Goal: Book appointment/travel/reservation

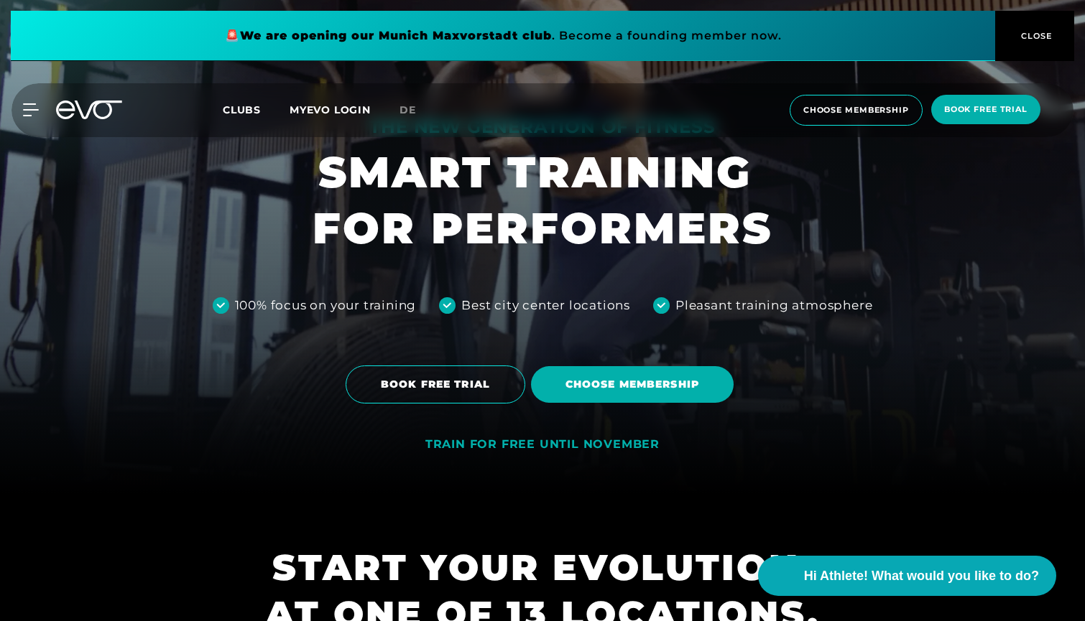
scroll to position [129, 0]
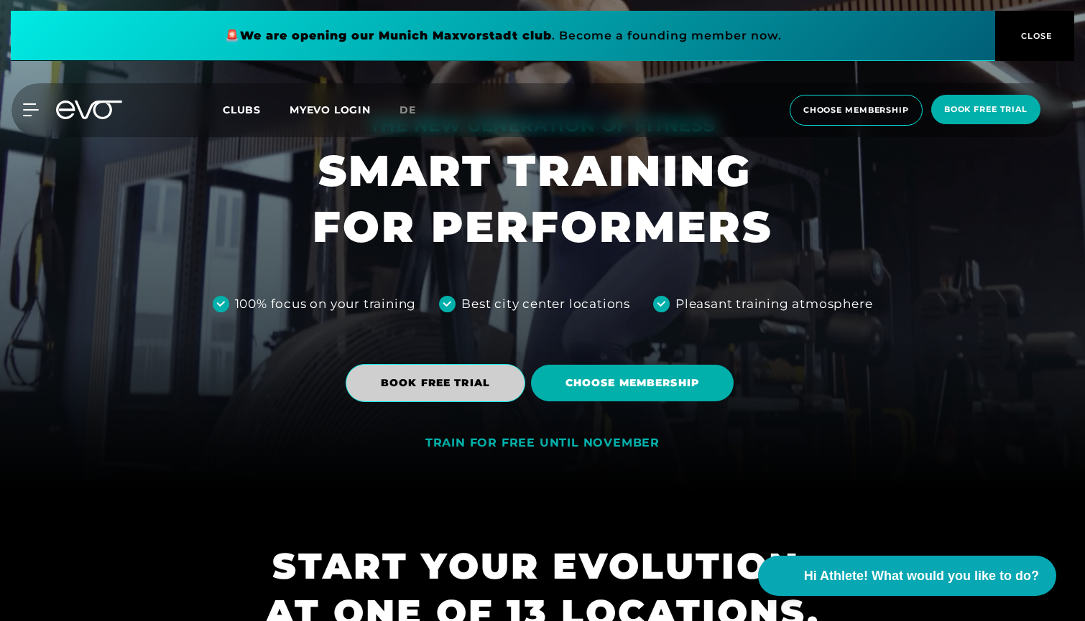
click at [494, 389] on span "BOOK FREE TRIAL" at bounding box center [436, 383] width 180 height 38
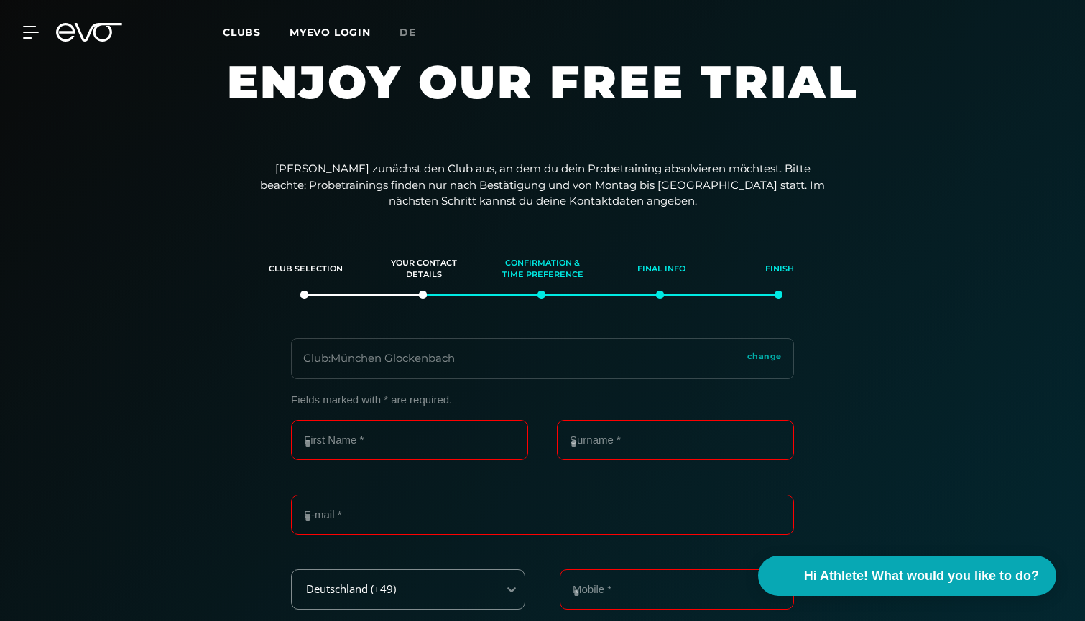
scroll to position [7, 0]
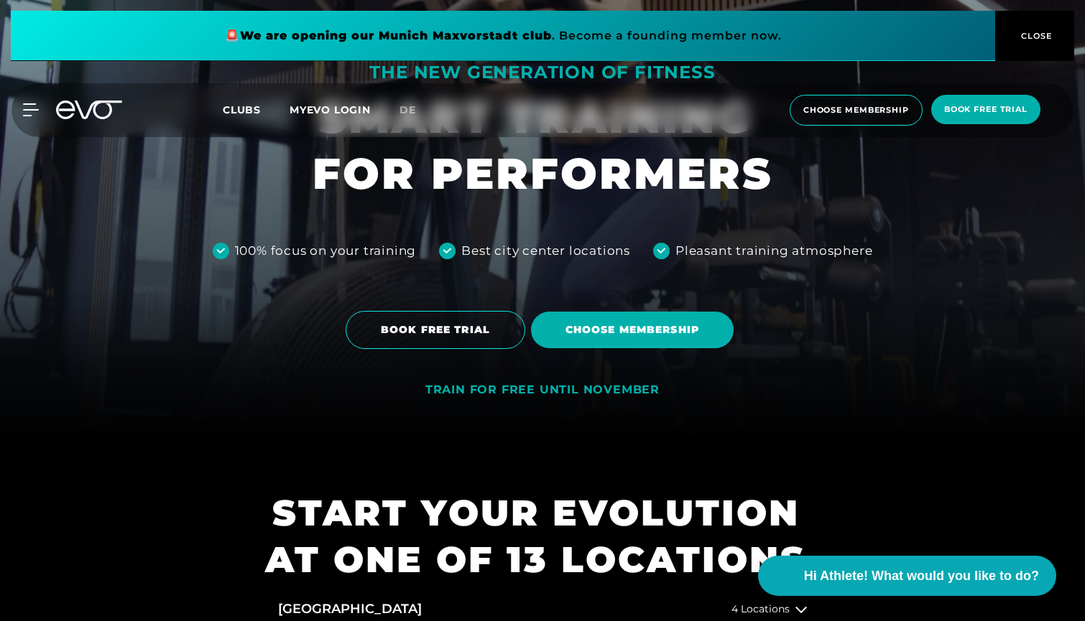
scroll to position [185, 0]
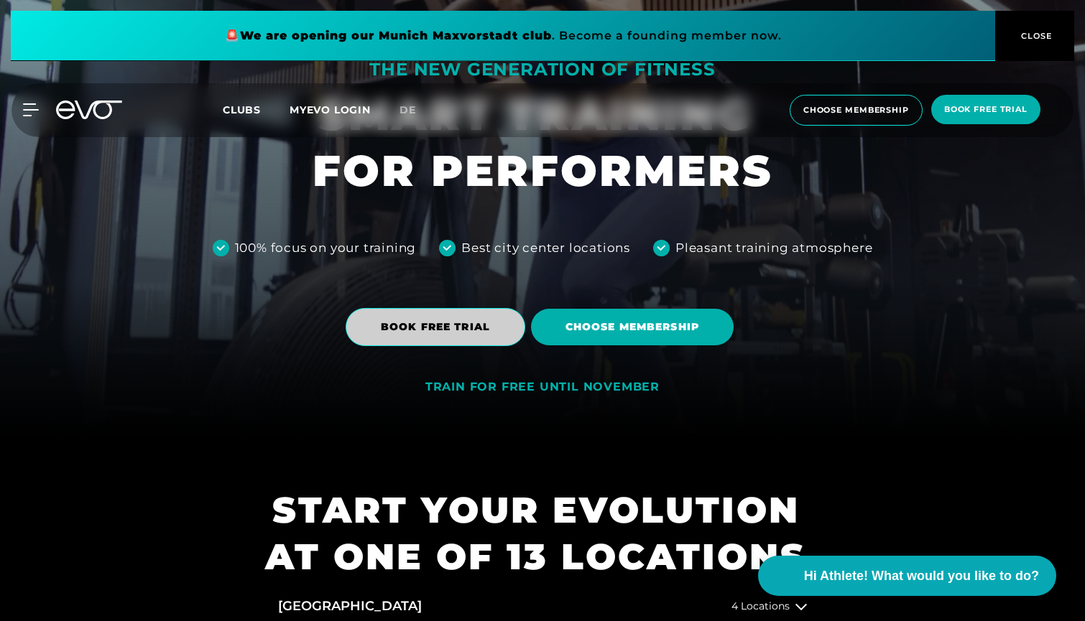
click at [426, 321] on span "BOOK FREE TRIAL" at bounding box center [435, 327] width 109 height 15
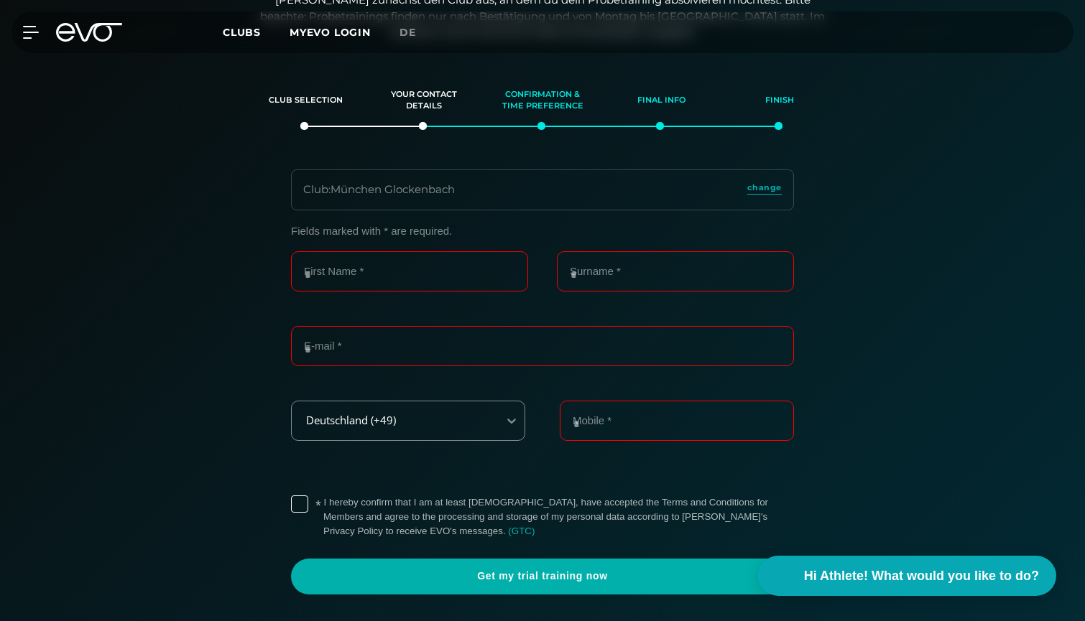
scroll to position [188, 0]
click at [415, 202] on div "Club : München Glockenbach change" at bounding box center [542, 189] width 503 height 41
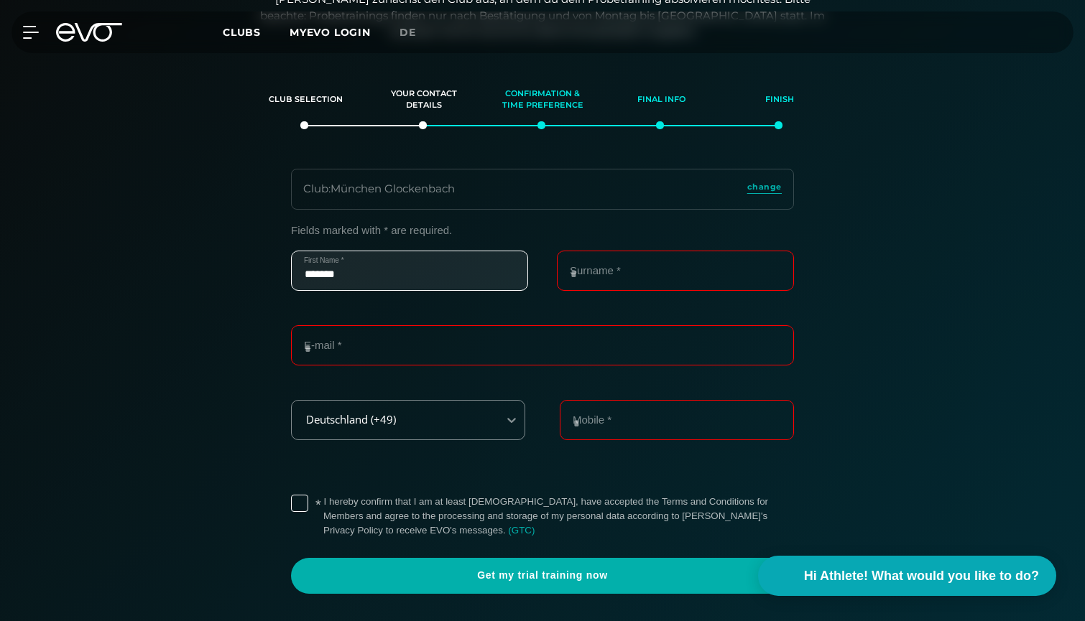
type input "******"
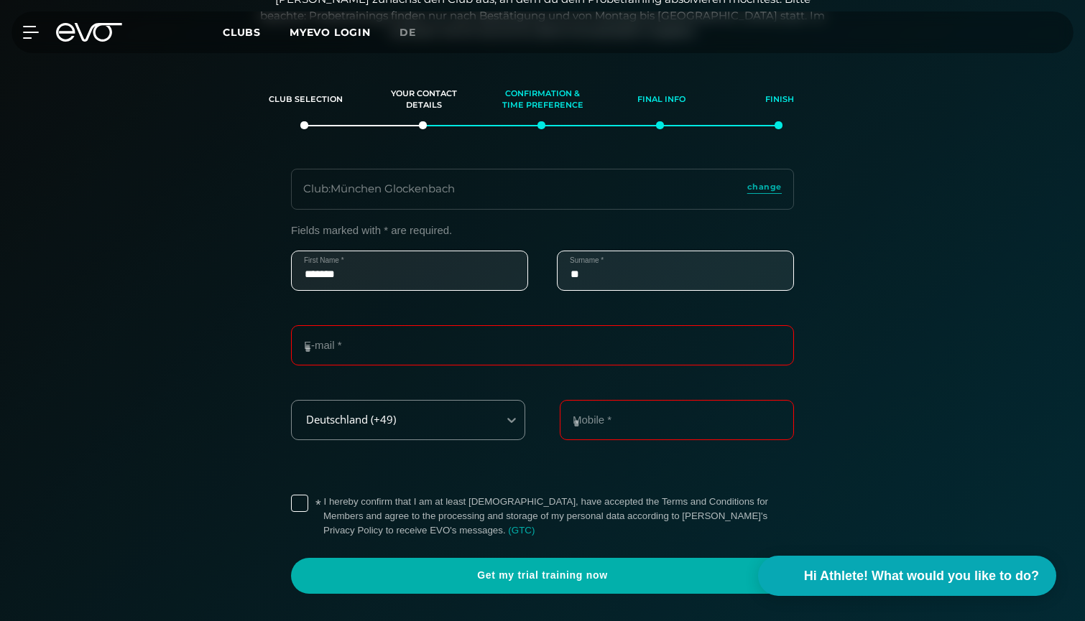
type input "*"
type input "*****"
type input "**********"
click at [369, 413] on div "Deutschland (+49)" at bounding box center [408, 420] width 234 height 40
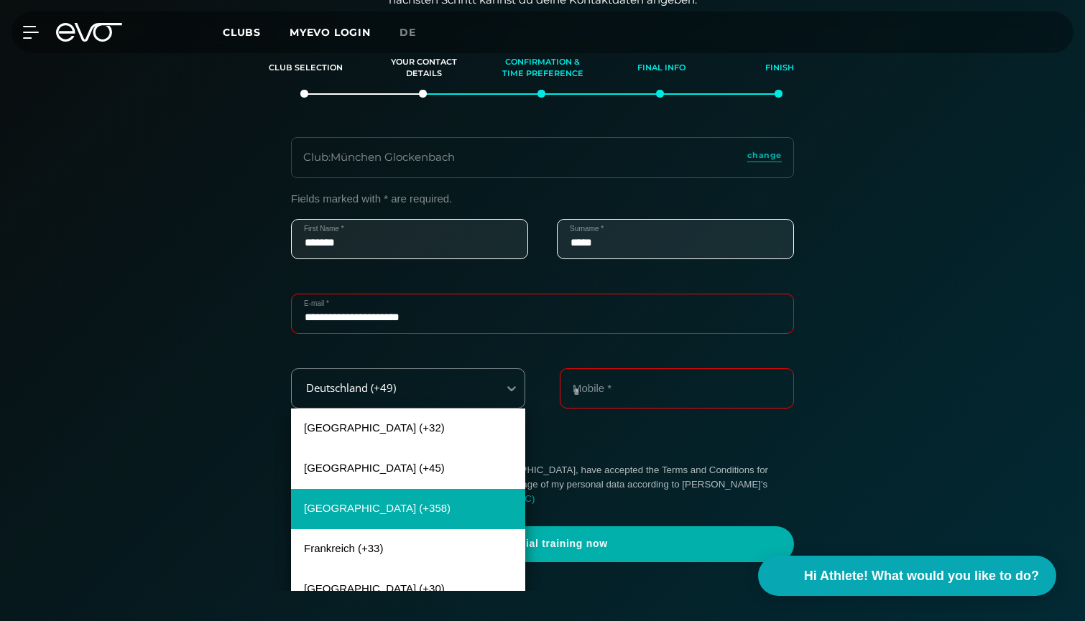
scroll to position [32, 0]
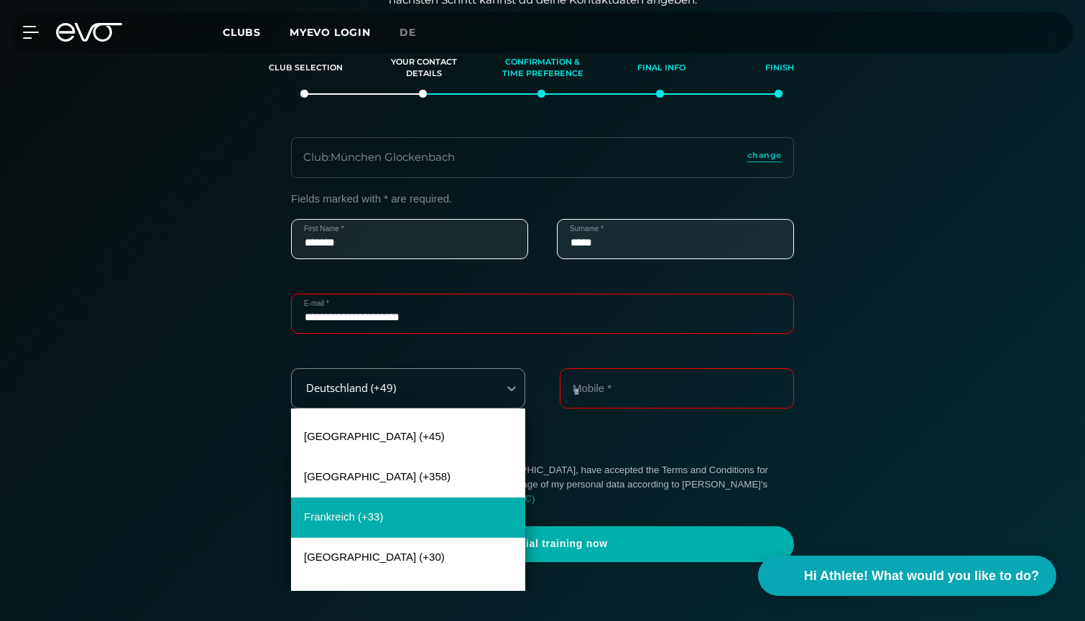
click at [363, 514] on div "Frankreich (+33)" at bounding box center [408, 518] width 234 height 40
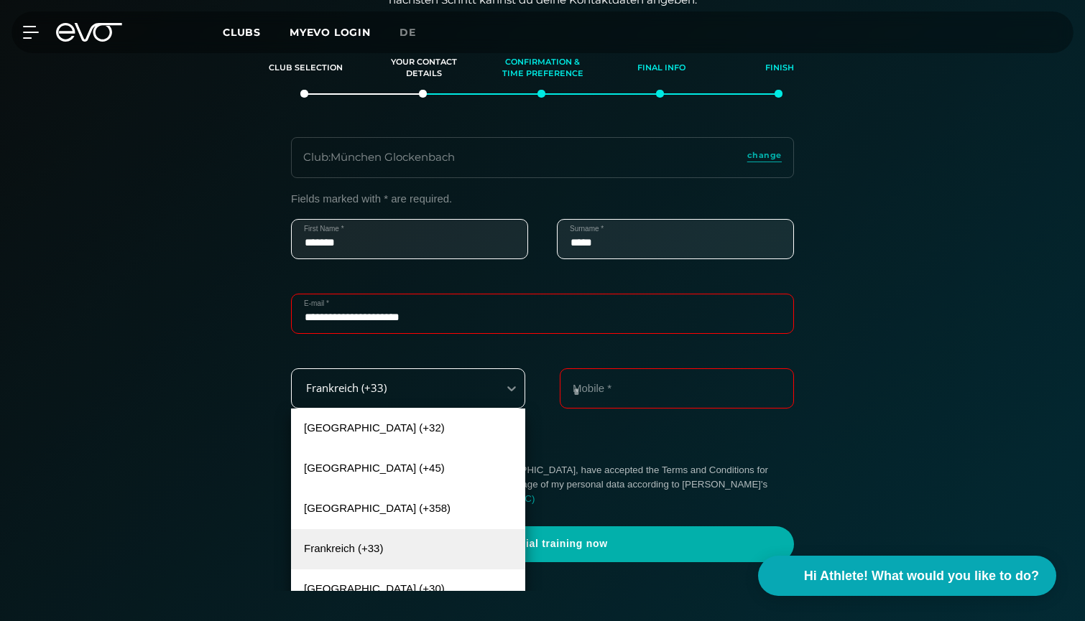
click at [394, 392] on div "Frankreich (+33)" at bounding box center [395, 388] width 206 height 32
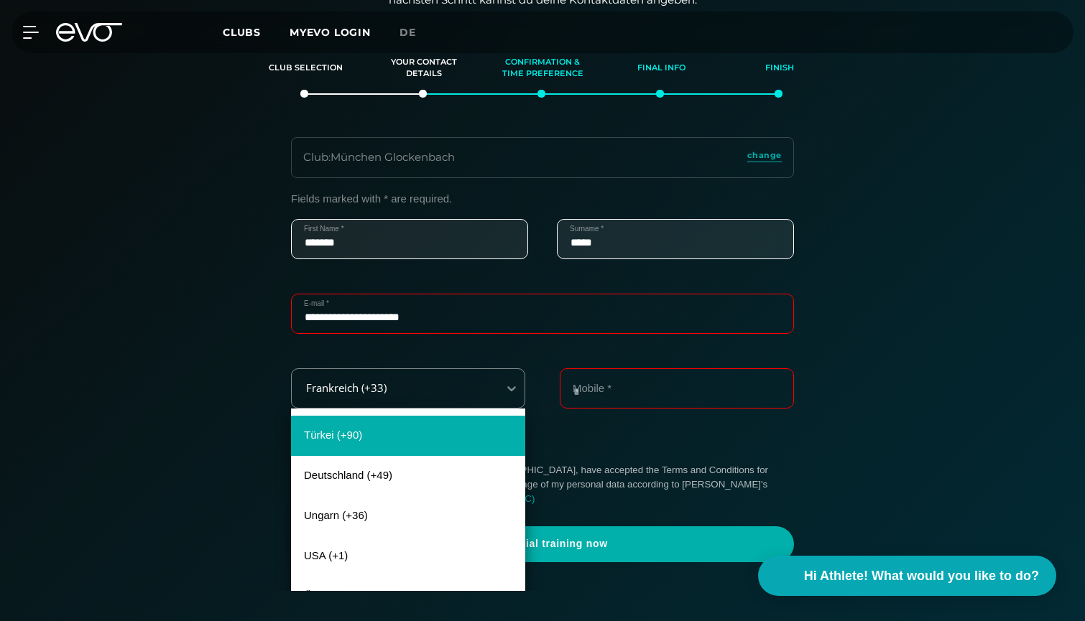
scroll to position [931, 0]
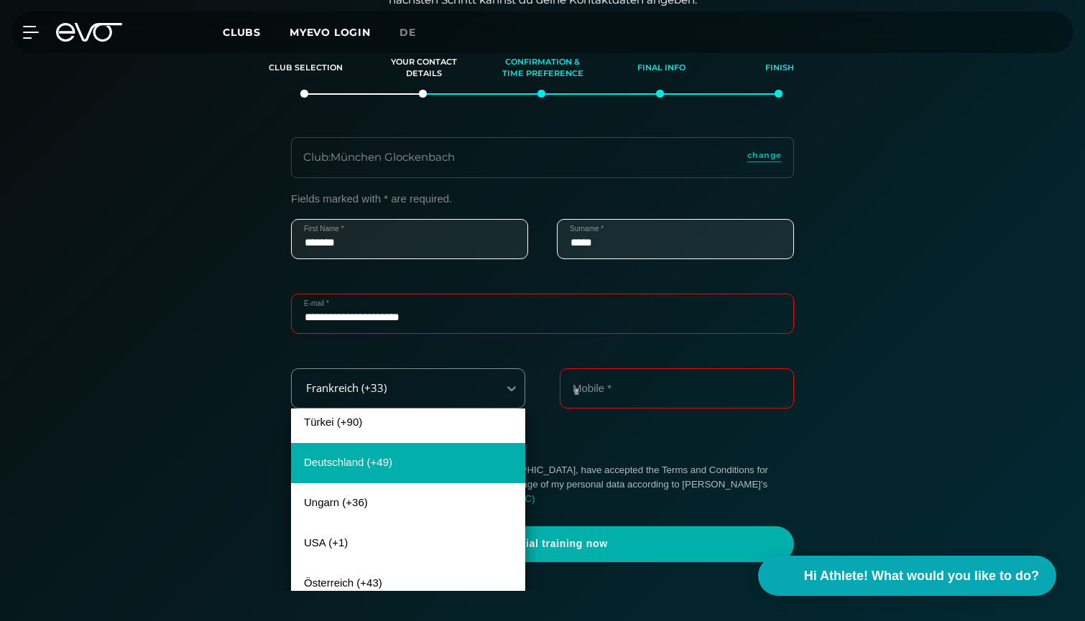
click at [392, 453] on div "Deutschland (+49)" at bounding box center [408, 463] width 234 height 40
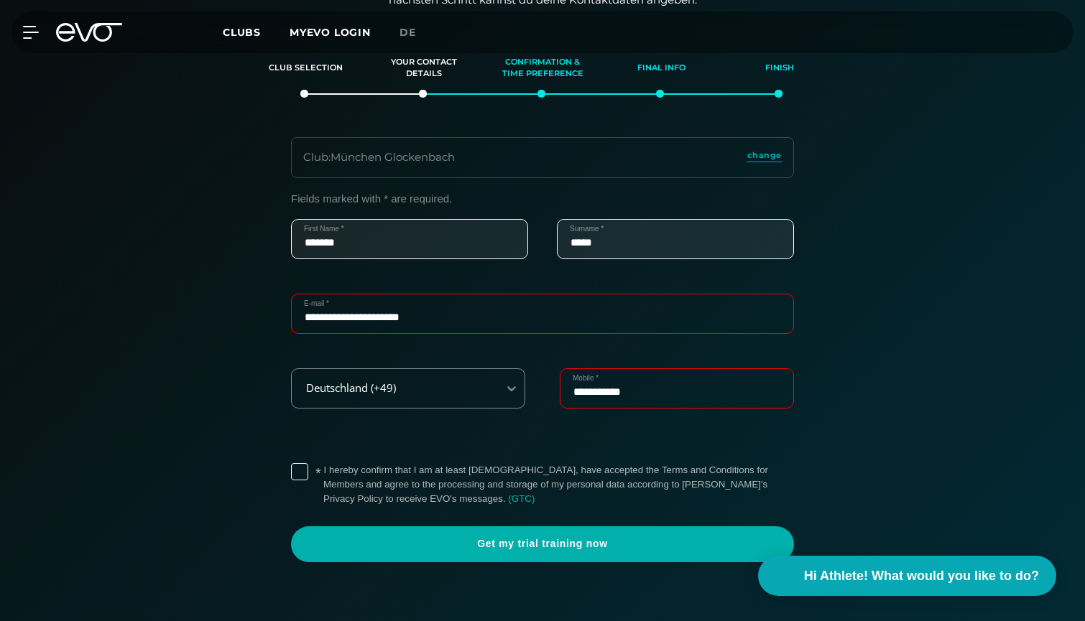
type input "**********"
click at [323, 471] on label "* I hereby confirm that I am at least [DEMOGRAPHIC_DATA], have accepted the Ter…" at bounding box center [558, 484] width 471 height 43
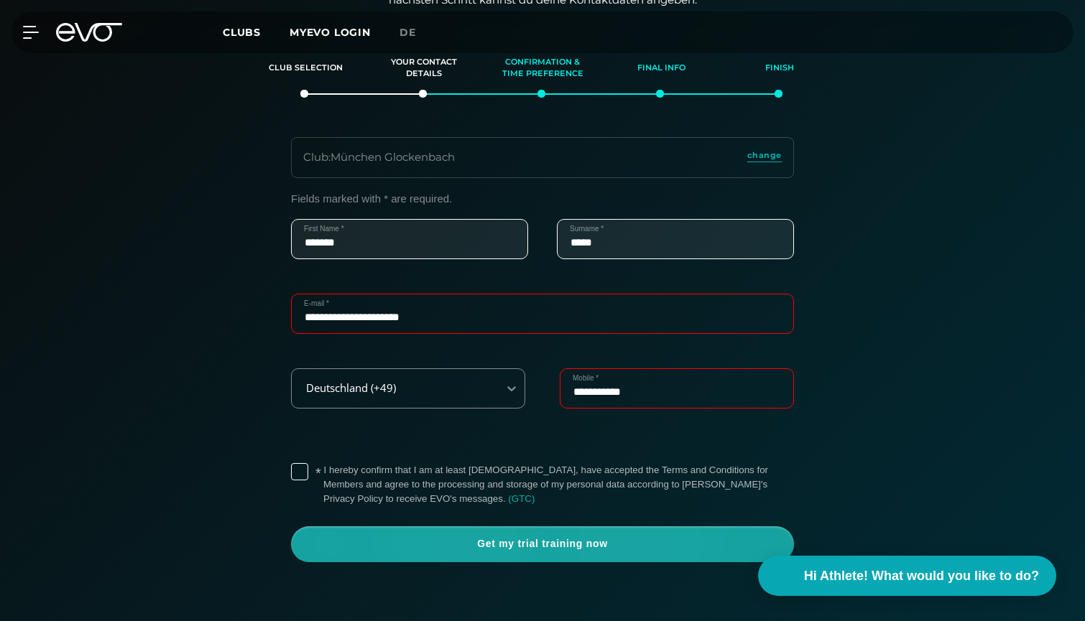
click at [429, 532] on span "Get my trial training now" at bounding box center [542, 545] width 503 height 36
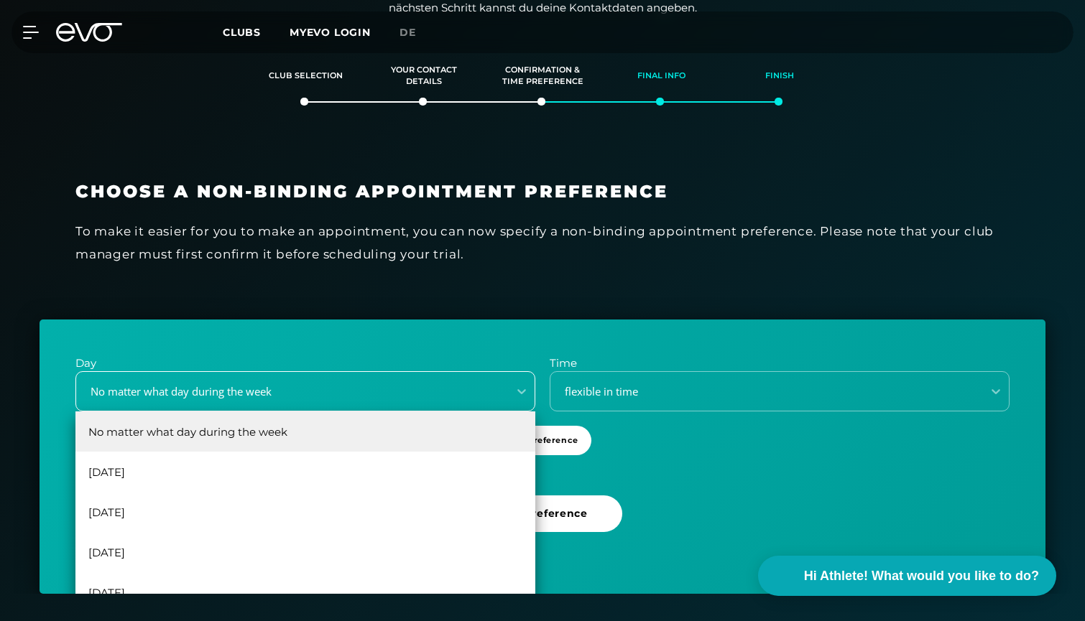
click at [472, 412] on div "No matter what day during the week, 1 of 6. 6 results available. Use Up and Dow…" at bounding box center [305, 391] width 460 height 40
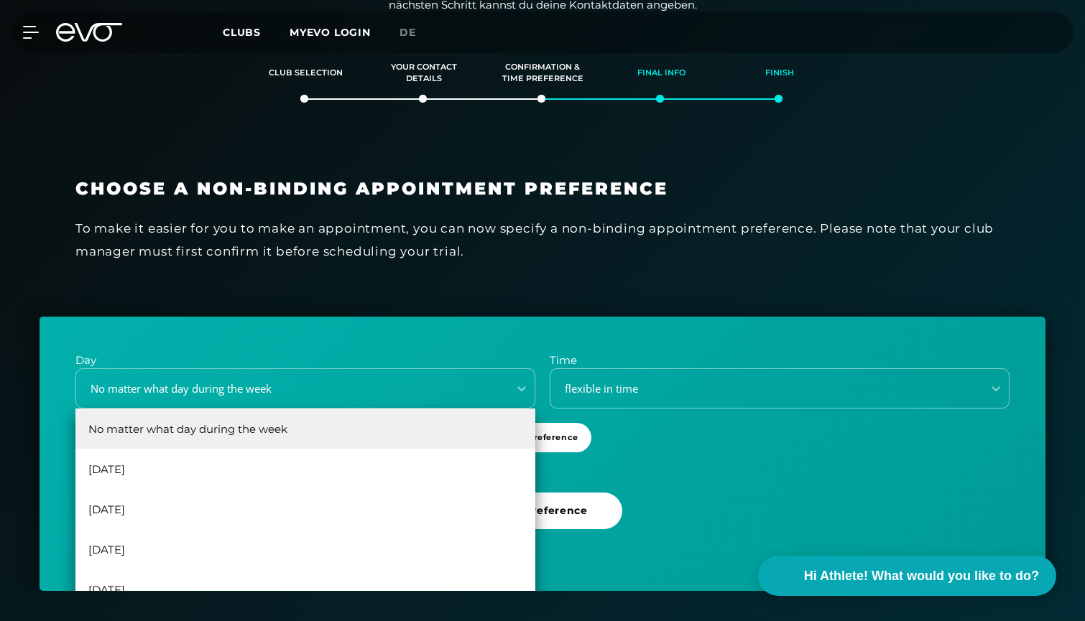
scroll to position [303, 0]
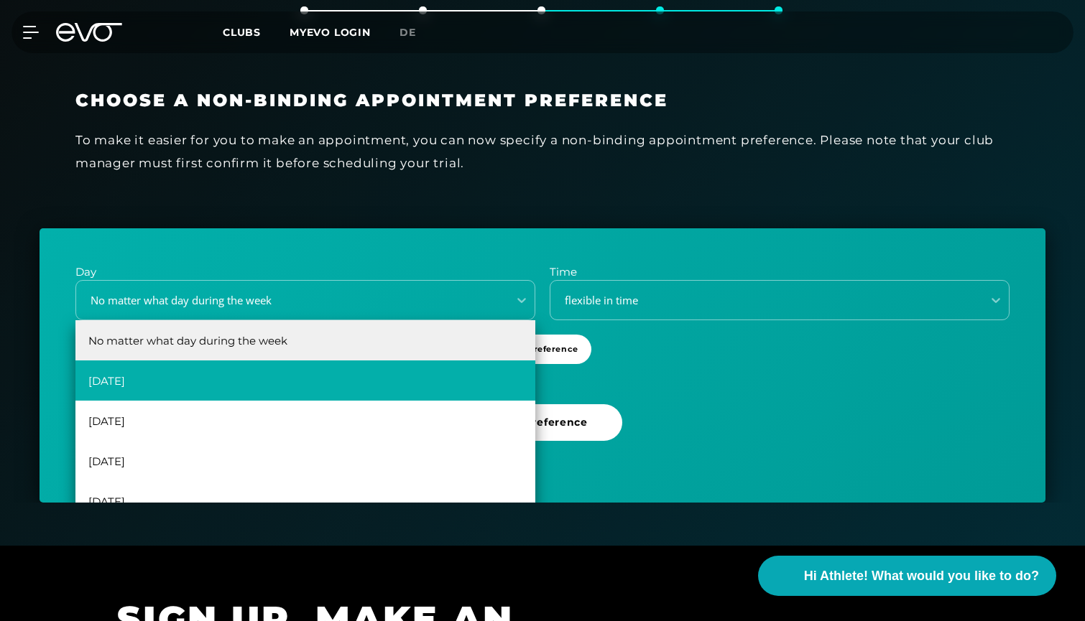
click at [464, 373] on div "[DATE]" at bounding box center [305, 381] width 460 height 40
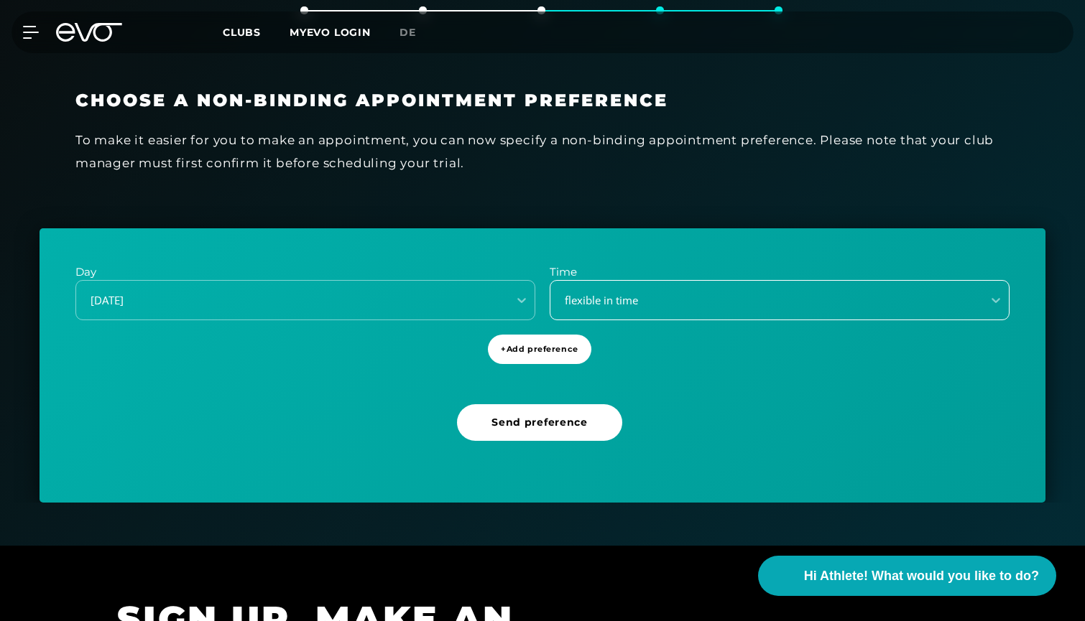
click at [648, 305] on div "flexible in time" at bounding box center [762, 300] width 420 height 17
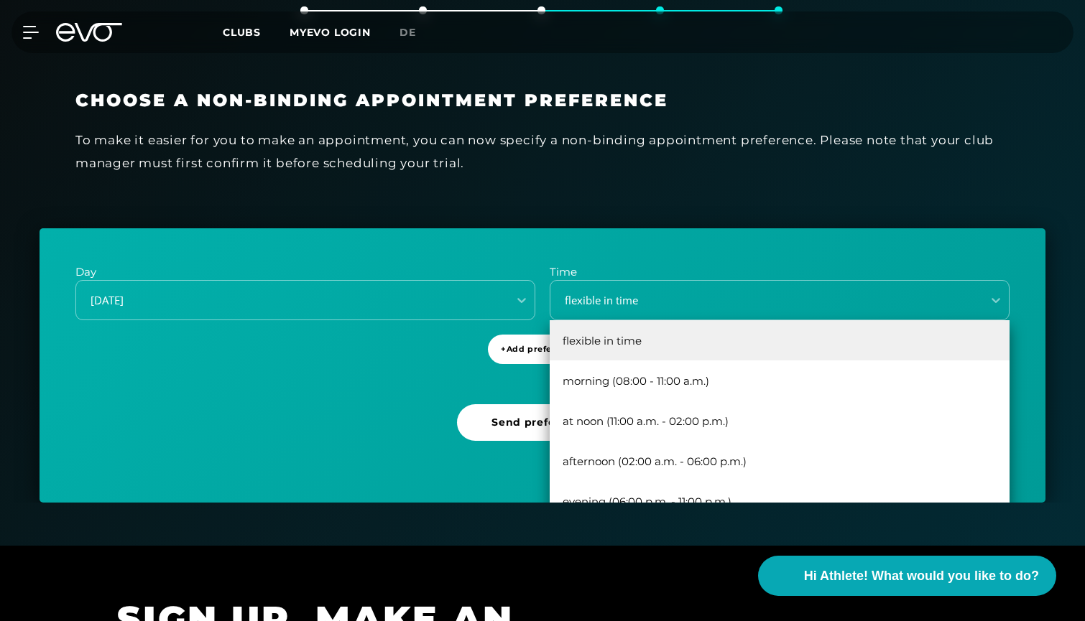
click at [332, 435] on div "Day [DATE] Time morning (08:00 - 11:00 a.m.), 2 of 5. 5 results available. Use …" at bounding box center [543, 365] width 1006 height 274
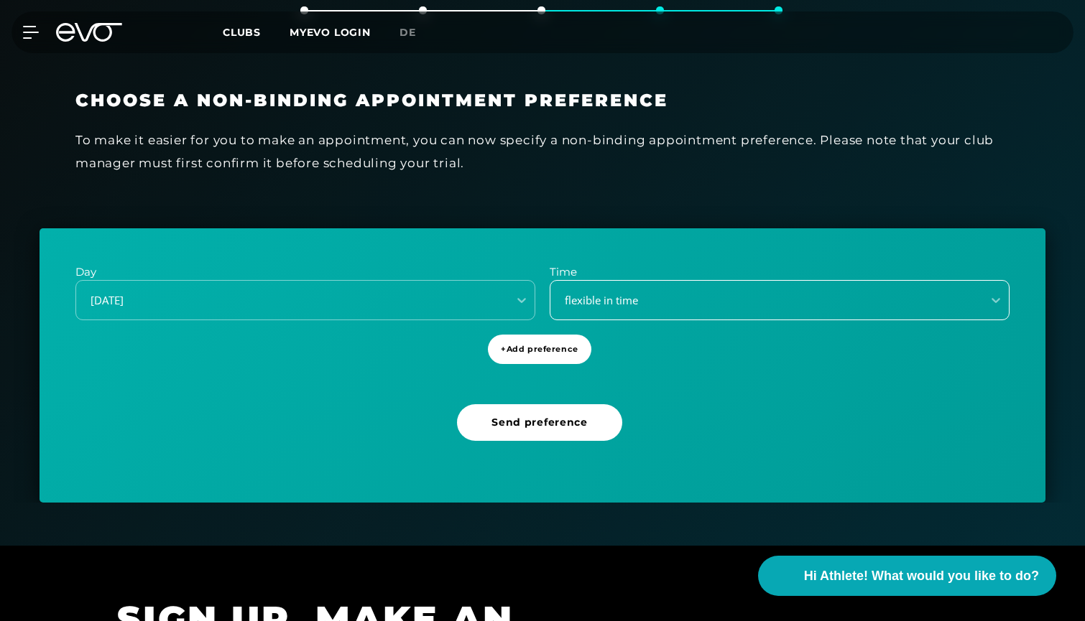
click at [715, 291] on div "flexible in time" at bounding box center [766, 300] width 432 height 19
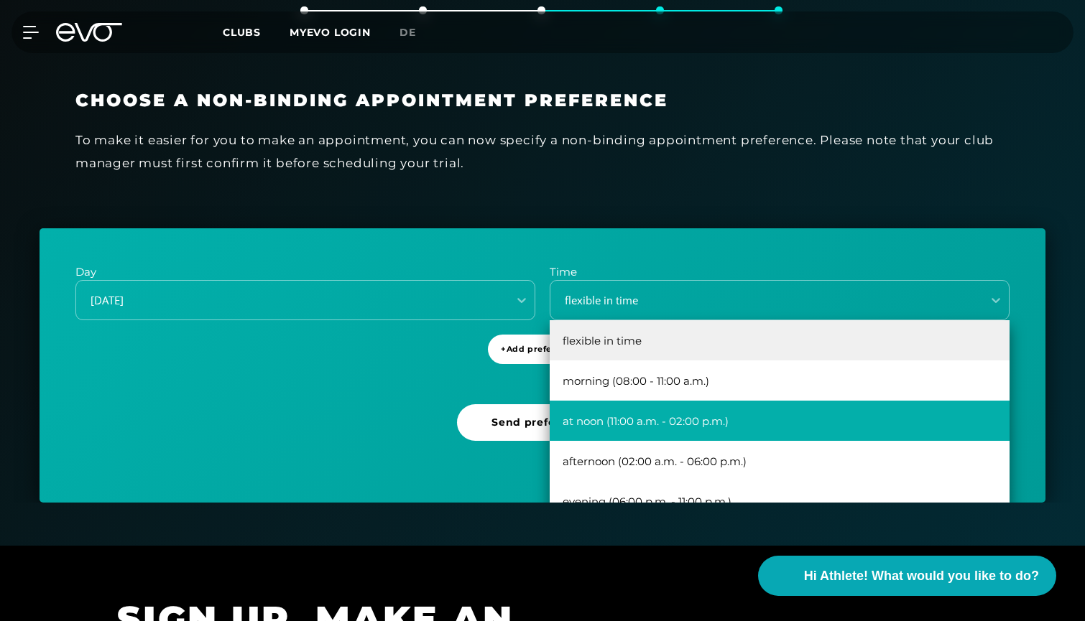
click at [679, 437] on div "at noon (11:00 a.m. - 02:00 p.m.)" at bounding box center [780, 421] width 460 height 40
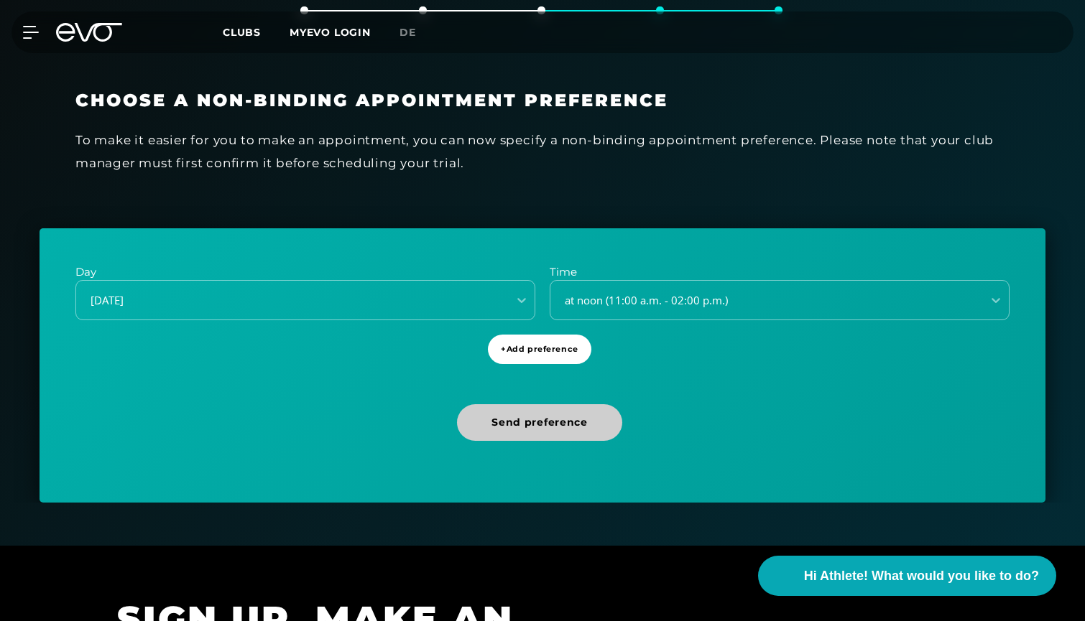
click at [531, 422] on span "Send preference" at bounding box center [539, 422] width 96 height 15
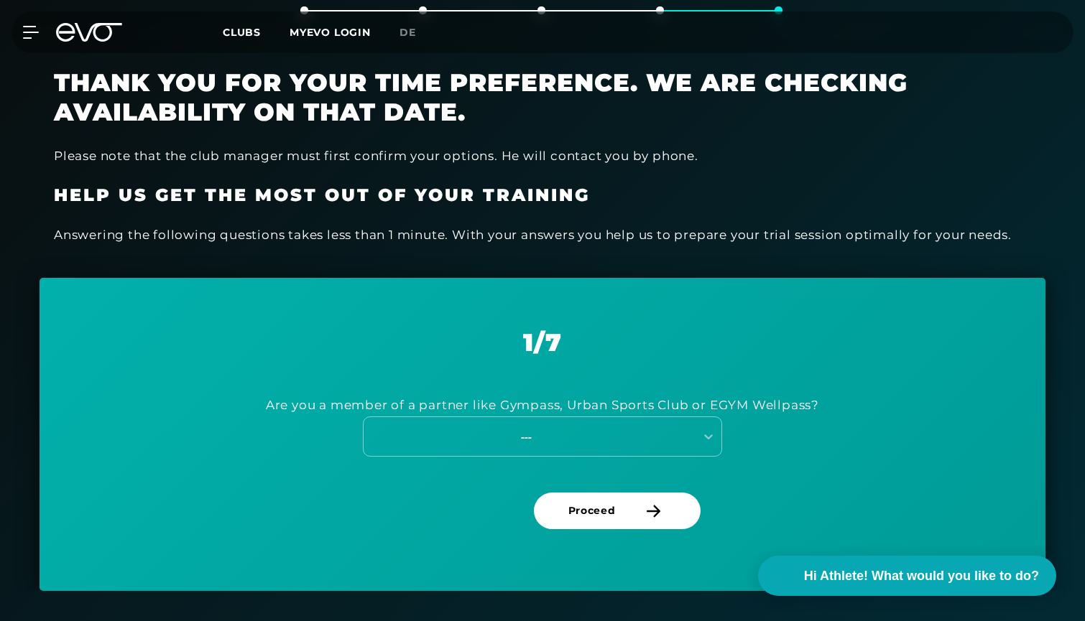
scroll to position [304, 0]
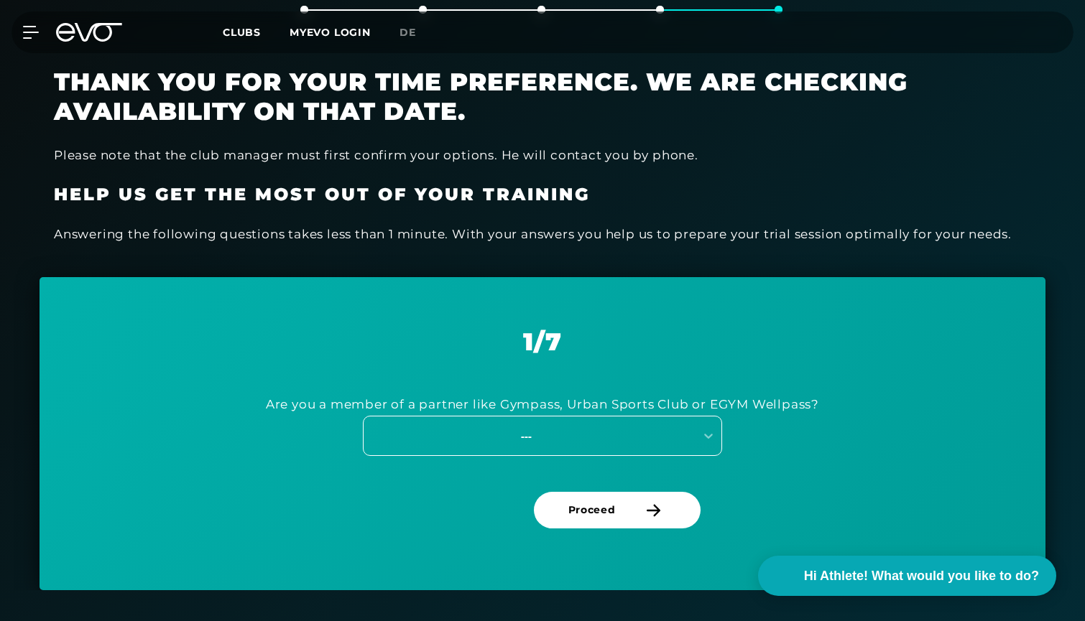
click at [620, 436] on div "---" at bounding box center [526, 436] width 323 height 17
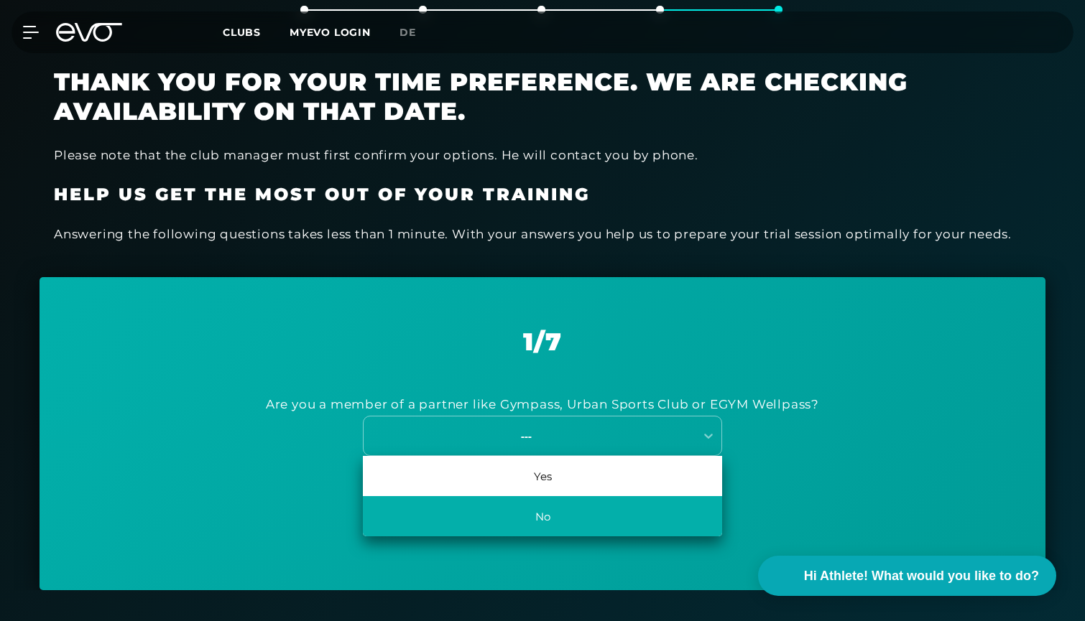
click at [603, 512] on div "No" at bounding box center [542, 516] width 359 height 40
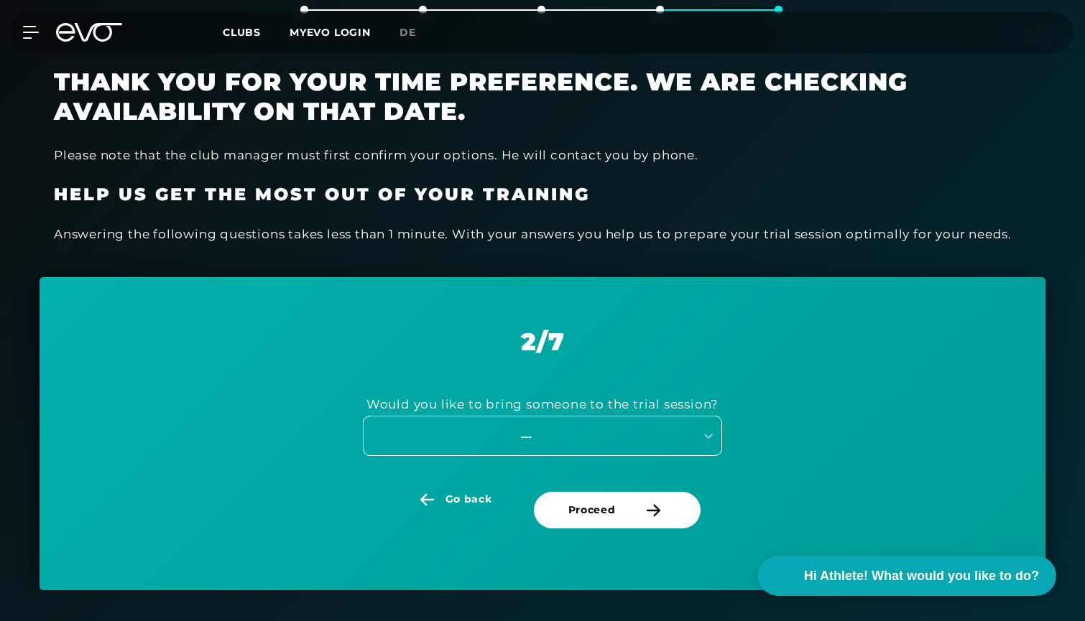
click at [659, 428] on div "---" at bounding box center [526, 436] width 323 height 17
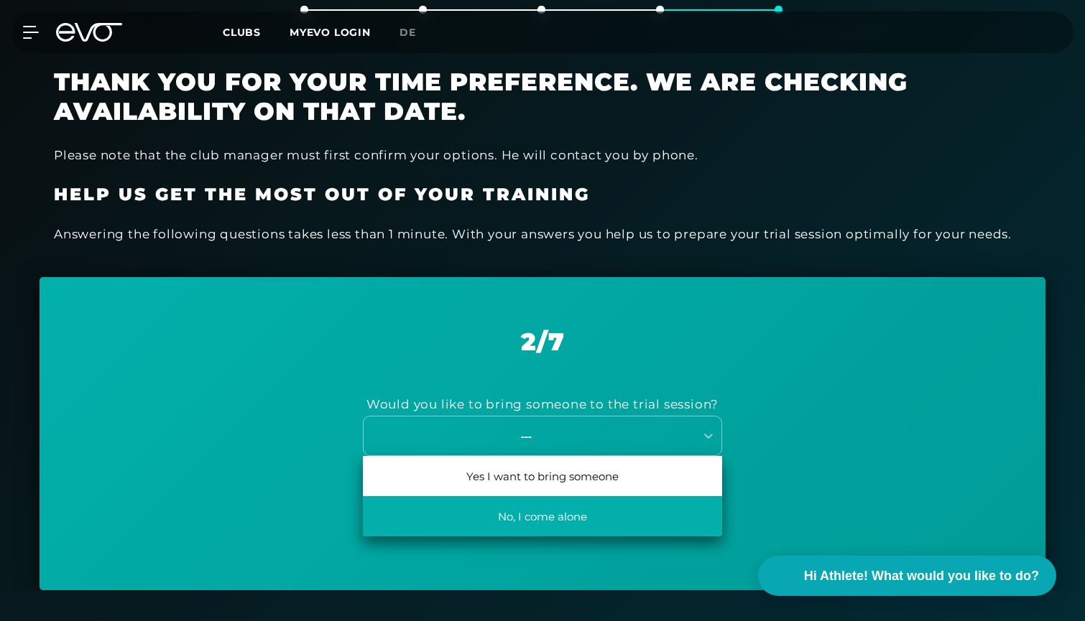
click at [601, 518] on div "No, I come alone" at bounding box center [542, 516] width 359 height 40
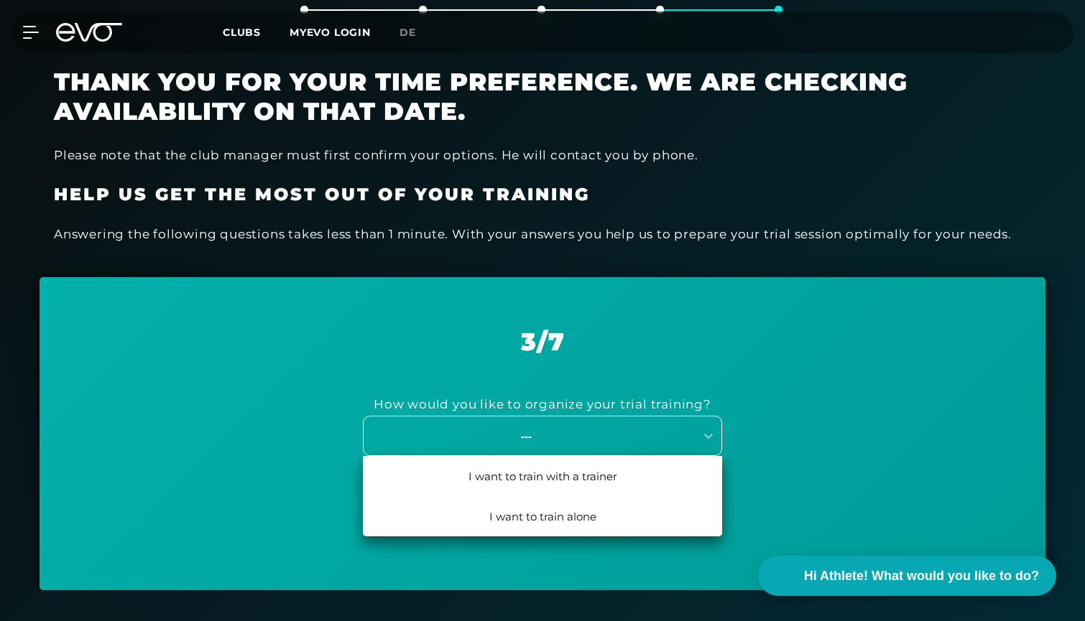
click at [631, 445] on div "---" at bounding box center [542, 436] width 359 height 40
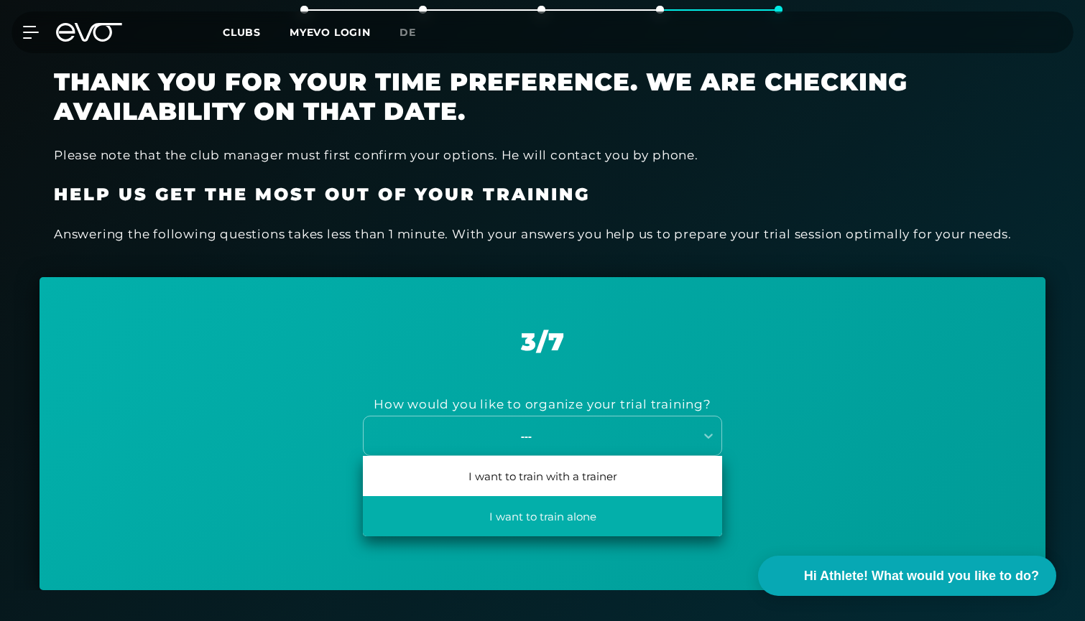
click at [593, 506] on div "I want to train alone" at bounding box center [542, 516] width 359 height 40
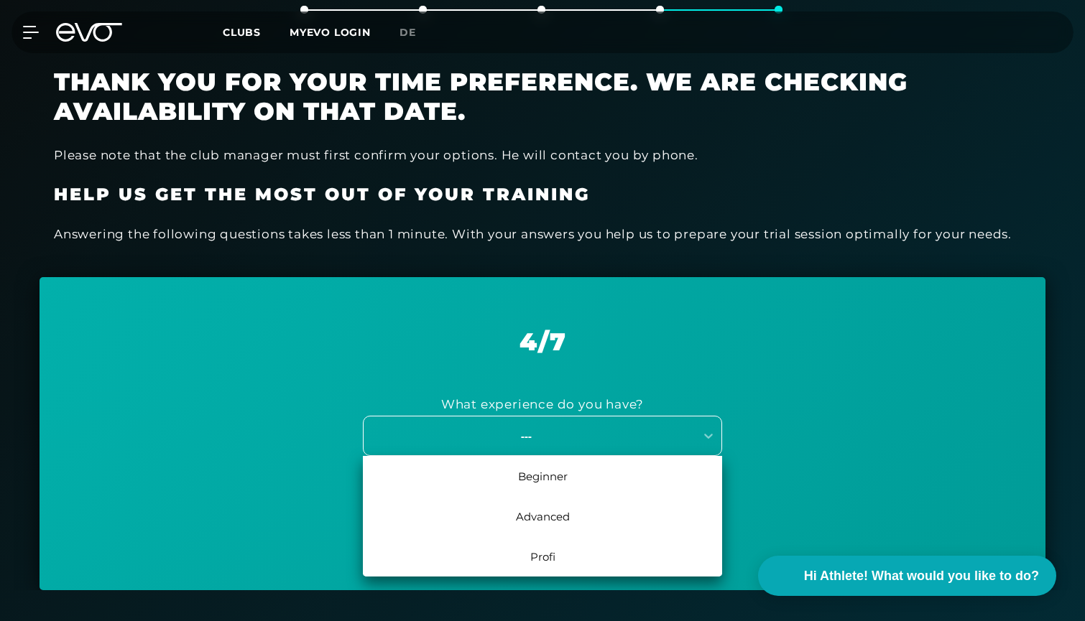
click at [621, 439] on div "---" at bounding box center [526, 436] width 323 height 17
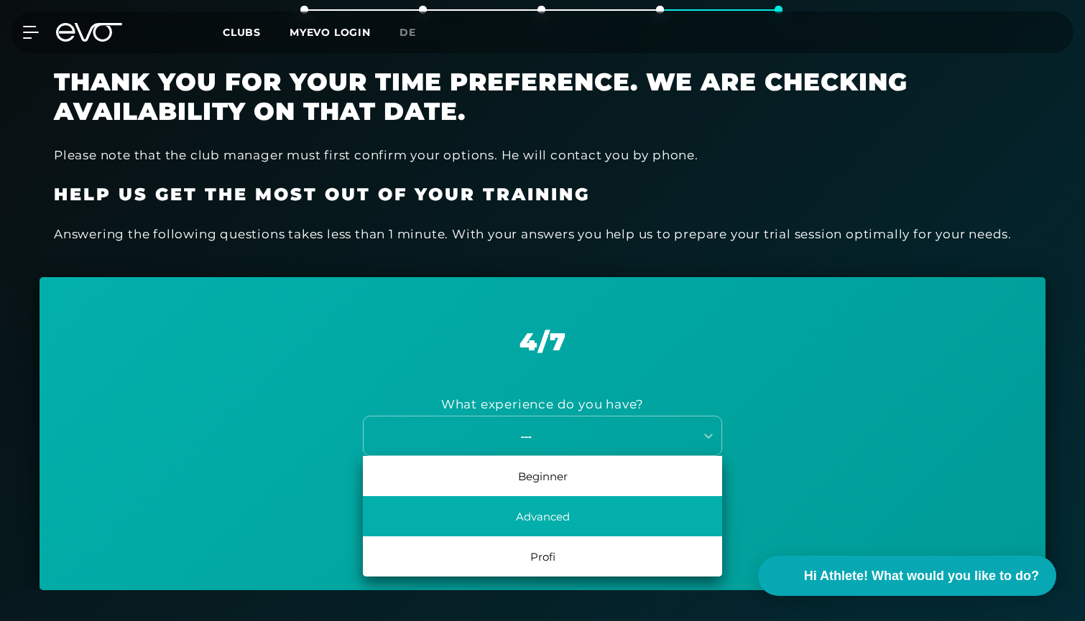
click at [607, 513] on div "Advanced" at bounding box center [542, 516] width 359 height 40
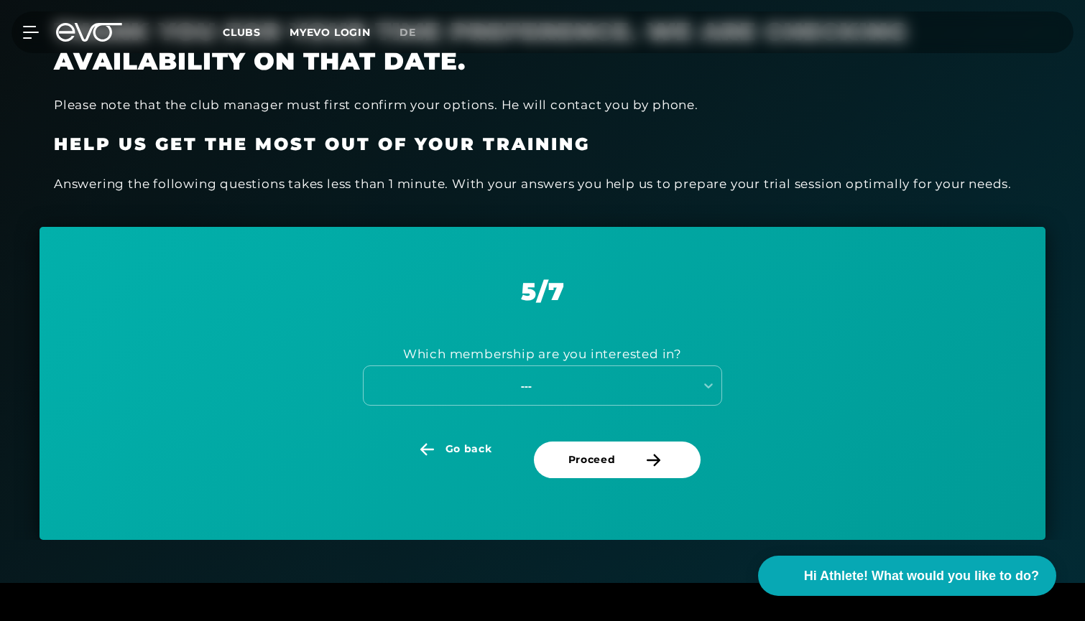
scroll to position [364, 0]
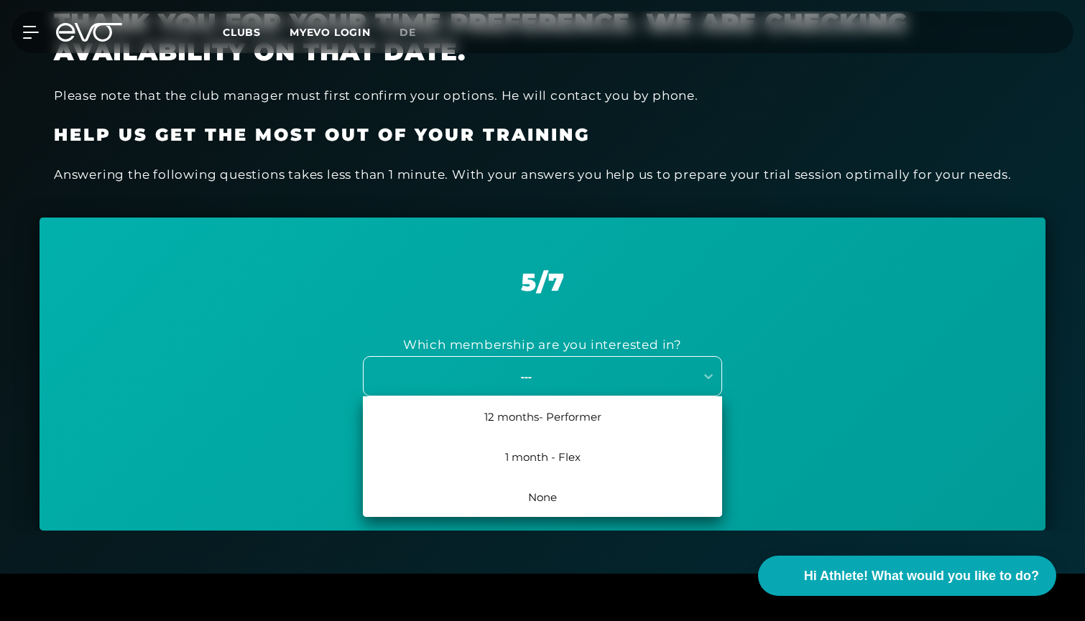
click at [652, 373] on div "---" at bounding box center [526, 377] width 323 height 17
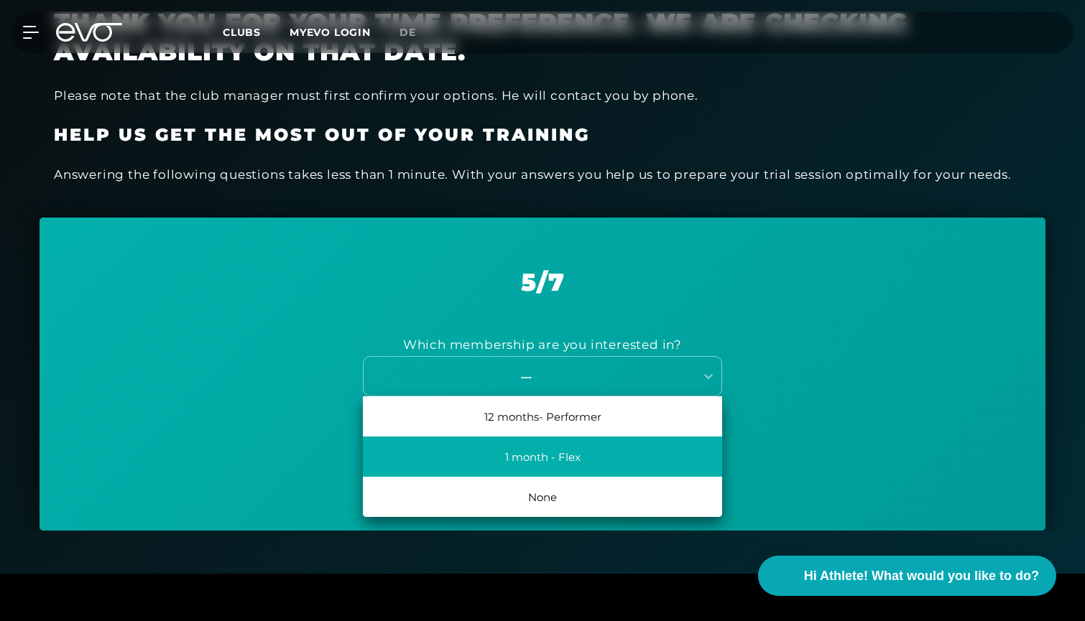
click at [632, 454] on div "1 month - Flex" at bounding box center [542, 457] width 359 height 40
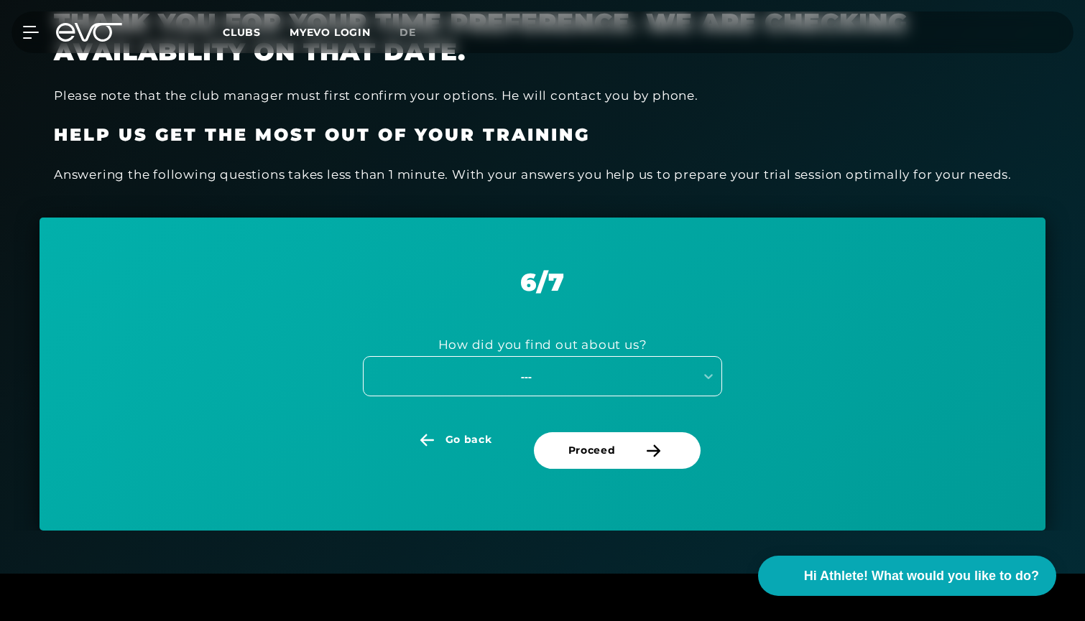
click at [652, 371] on div "---" at bounding box center [526, 377] width 323 height 17
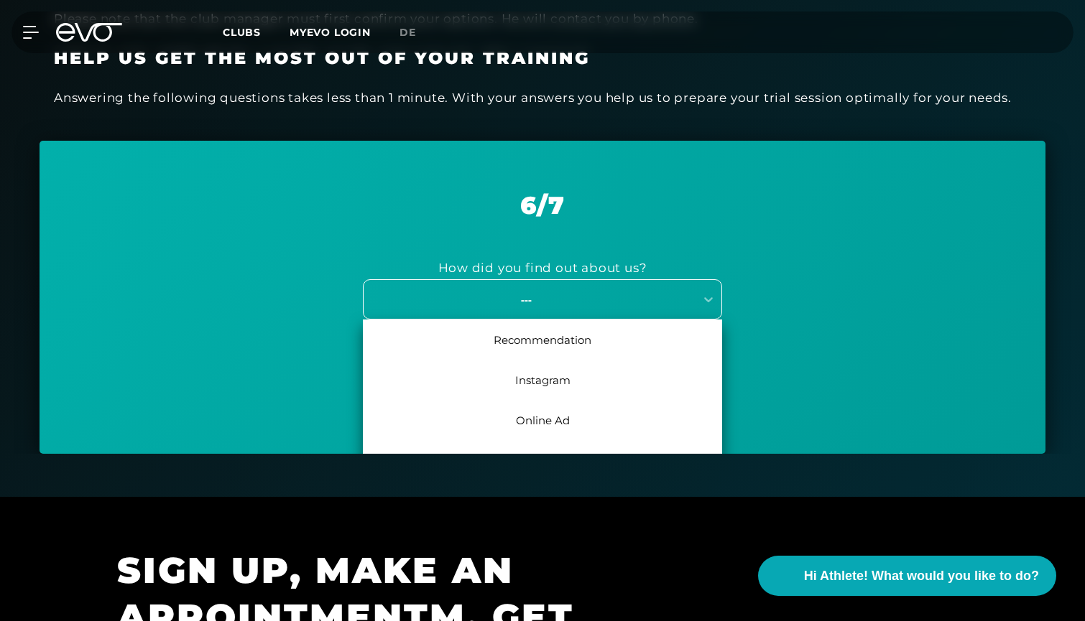
scroll to position [445, 0]
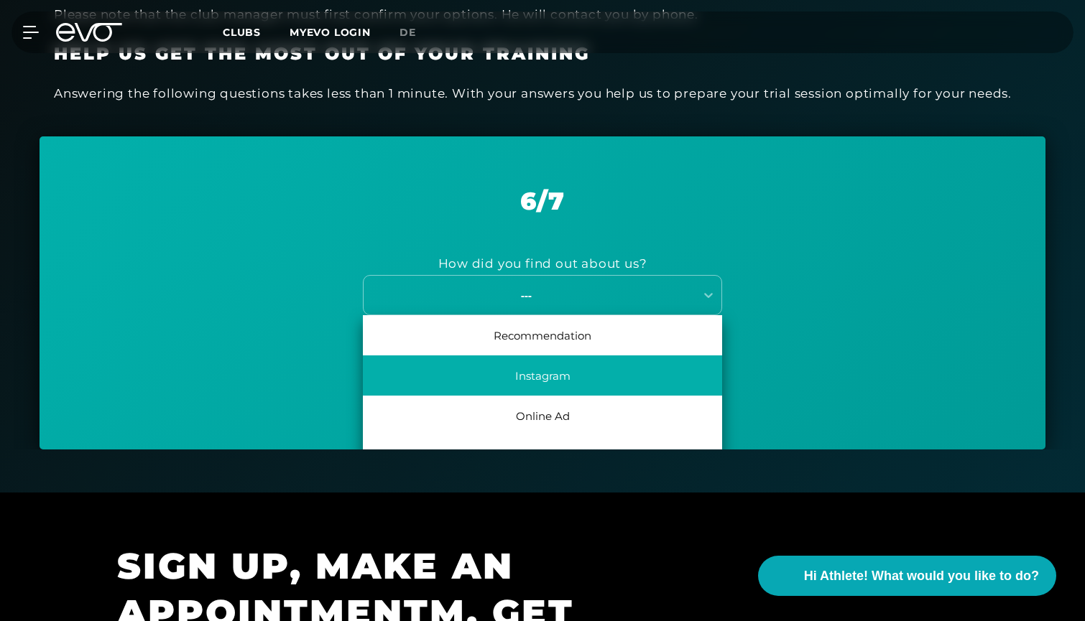
click at [634, 364] on div "Instagram" at bounding box center [542, 376] width 359 height 40
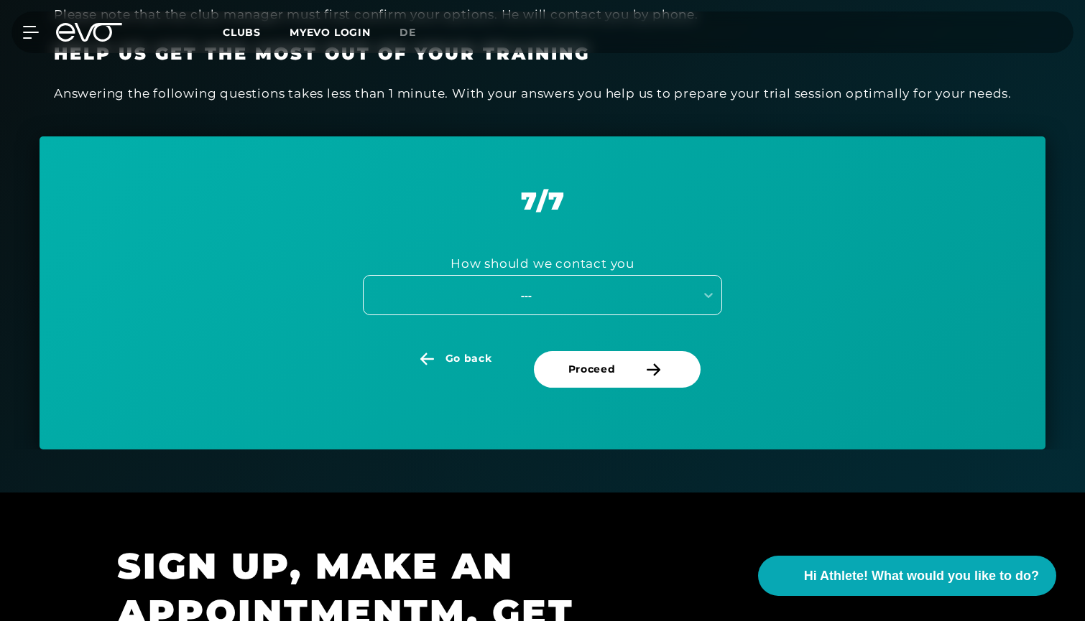
click at [619, 295] on div "---" at bounding box center [526, 295] width 323 height 17
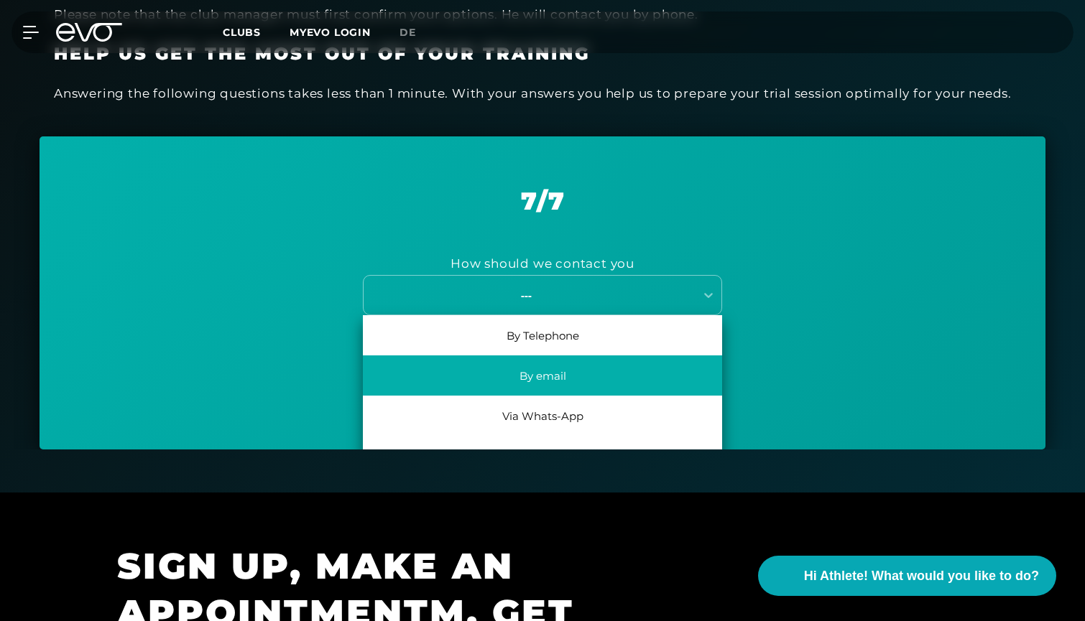
click at [600, 375] on div "By email" at bounding box center [542, 376] width 359 height 40
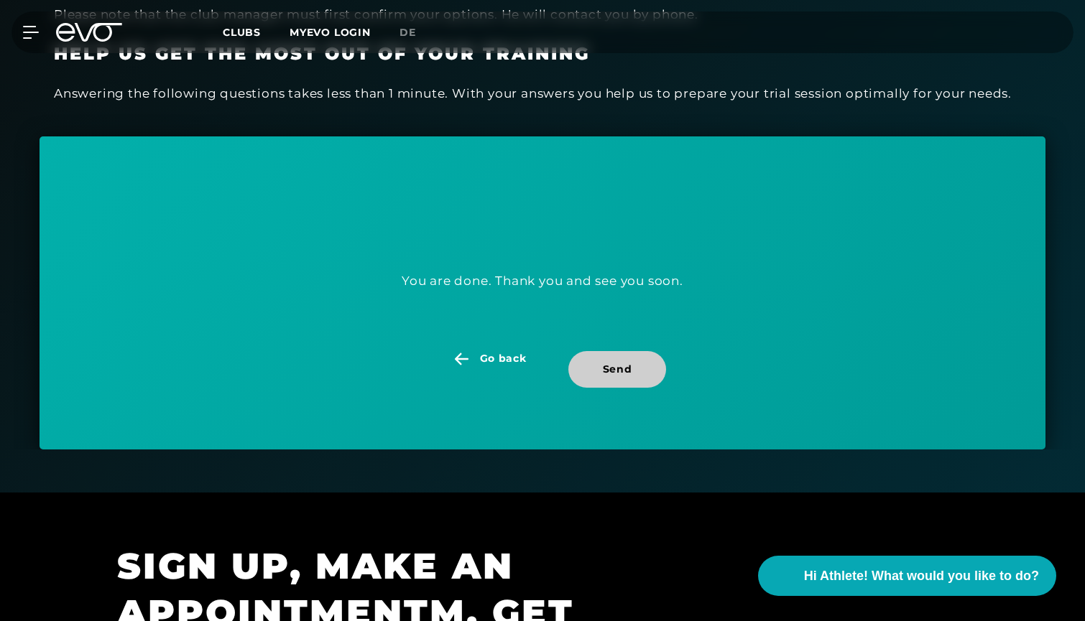
click at [618, 369] on span "Send" at bounding box center [617, 369] width 29 height 15
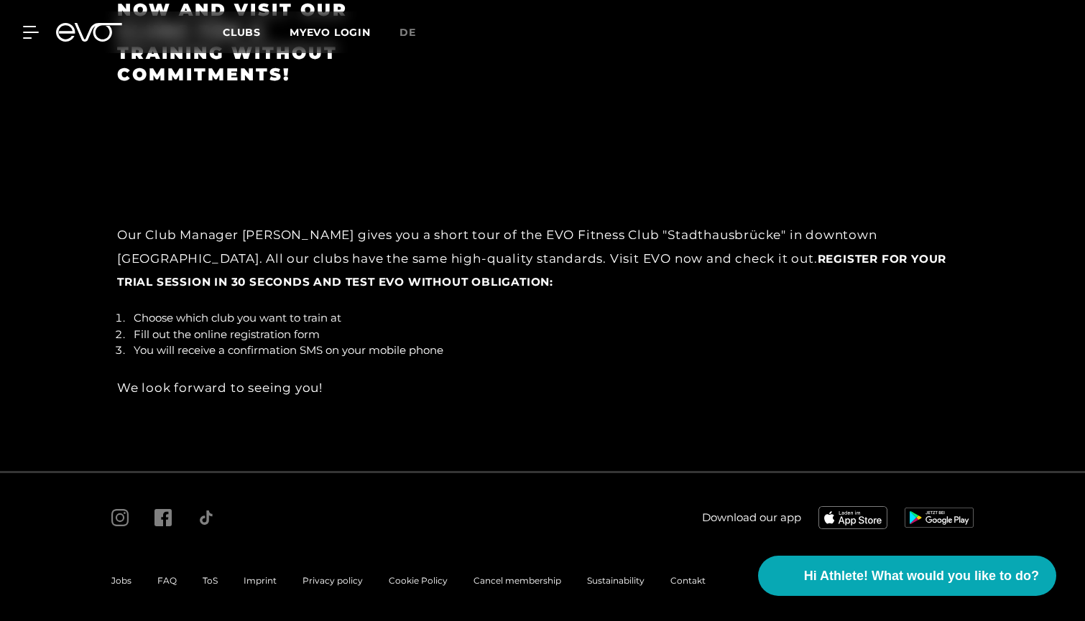
scroll to position [2211, 0]
